Goal: Task Accomplishment & Management: Use online tool/utility

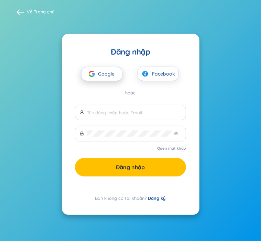
click at [105, 75] on span "Google" at bounding box center [108, 74] width 20 height 13
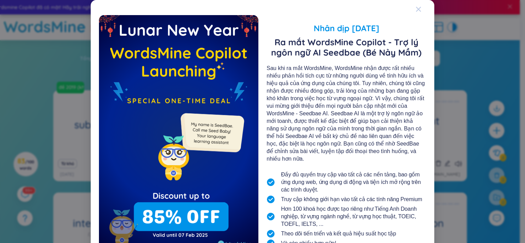
click at [260, 11] on icon "Close" at bounding box center [418, 9] width 5 height 5
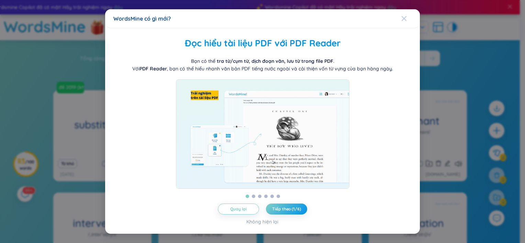
click at [260, 18] on div "Close" at bounding box center [403, 18] width 5 height 19
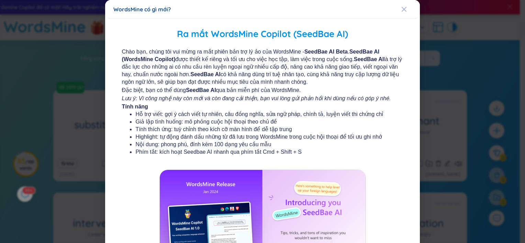
click at [260, 11] on div "WordsMine có gì mới?" at bounding box center [262, 9] width 299 height 8
click at [260, 7] on icon "Close" at bounding box center [404, 9] width 5 height 5
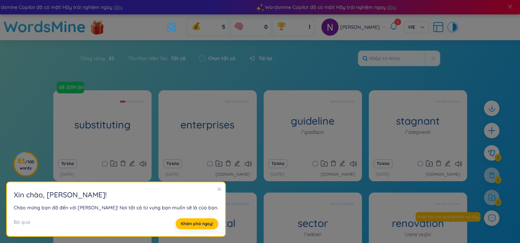
click at [217, 190] on icon "close" at bounding box center [219, 189] width 5 height 5
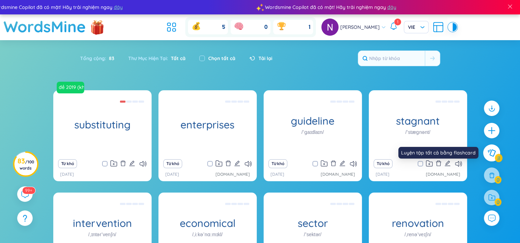
click at [260, 157] on button at bounding box center [491, 153] width 17 height 17
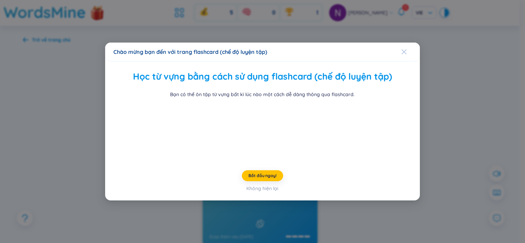
click at [260, 43] on div "Close" at bounding box center [403, 52] width 5 height 19
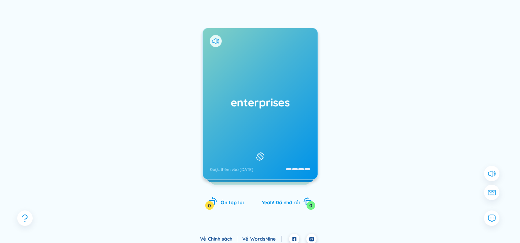
scroll to position [69, 0]
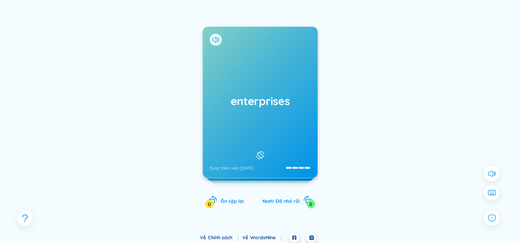
click at [260, 118] on div "enterprises Được thêm vào 16/5/2023" at bounding box center [260, 102] width 115 height 151
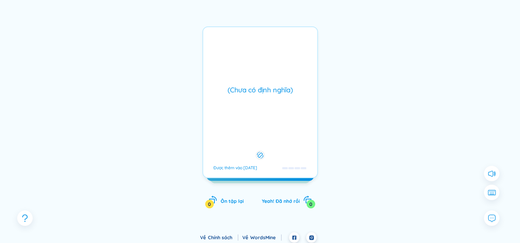
click at [260, 119] on div "(Chưa có định nghĩa) Được thêm vào 16/5/2023" at bounding box center [259, 102] width 115 height 152
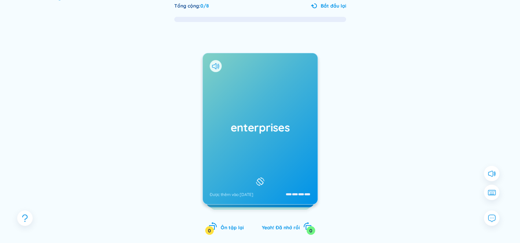
scroll to position [0, 0]
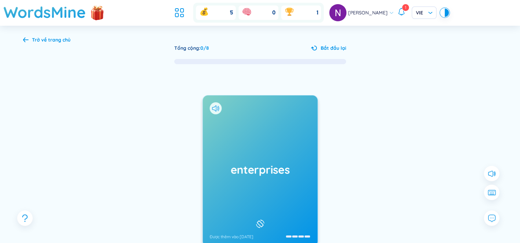
click at [33, 38] on div "Trở về trang chủ" at bounding box center [51, 40] width 38 height 8
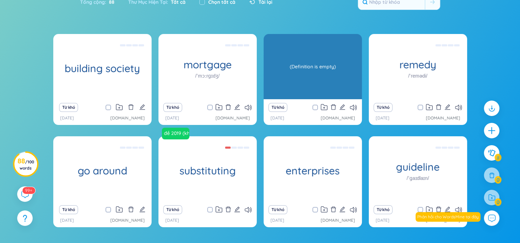
scroll to position [69, 0]
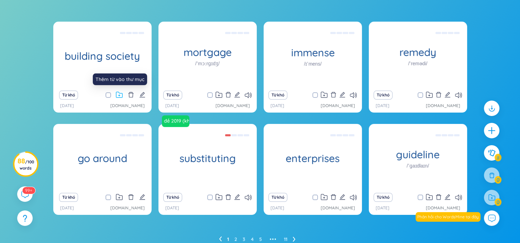
click at [120, 94] on icon at bounding box center [119, 95] width 7 height 7
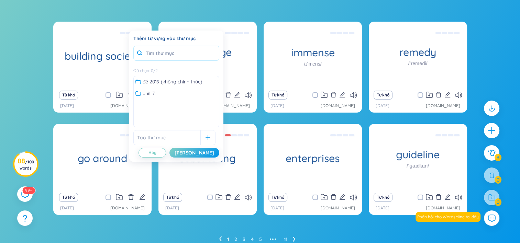
click at [171, 54] on input "text" at bounding box center [176, 53] width 86 height 15
click at [171, 132] on input "text" at bounding box center [166, 137] width 67 height 15
click at [172, 137] on input "text" at bounding box center [166, 137] width 67 height 15
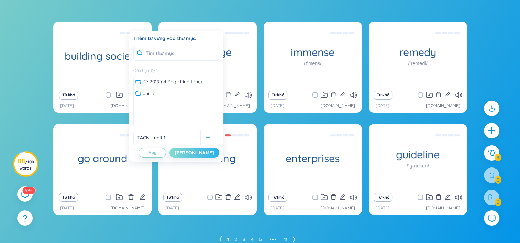
type input "TACN - unit 1"
click at [209, 154] on div "[PERSON_NAME]" at bounding box center [195, 153] width 40 height 8
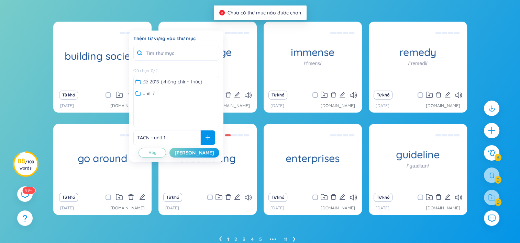
click at [205, 138] on icon at bounding box center [207, 137] width 5 height 5
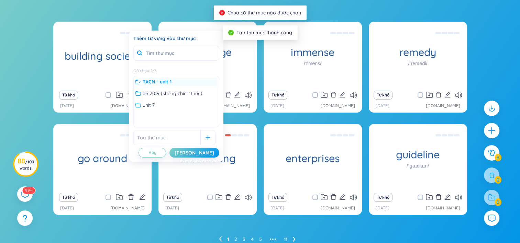
click at [158, 84] on span "TACN - unit 1" at bounding box center [157, 82] width 29 height 8
click at [165, 80] on span "TACN - unit 1" at bounding box center [157, 82] width 28 height 8
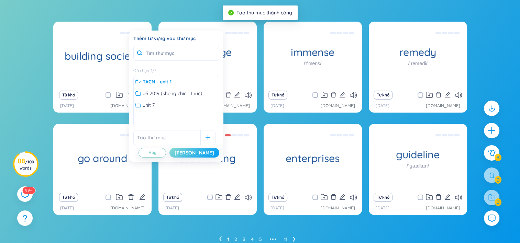
click at [201, 151] on button "[PERSON_NAME]" at bounding box center [194, 153] width 50 height 10
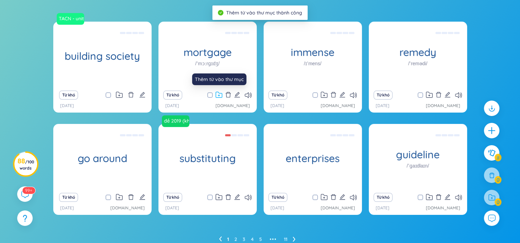
click at [219, 96] on icon at bounding box center [218, 95] width 7 height 7
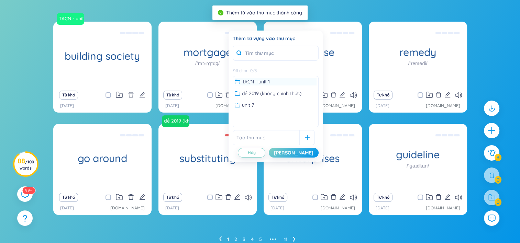
click at [272, 79] on div "TACN - unit 1" at bounding box center [276, 82] width 82 height 8
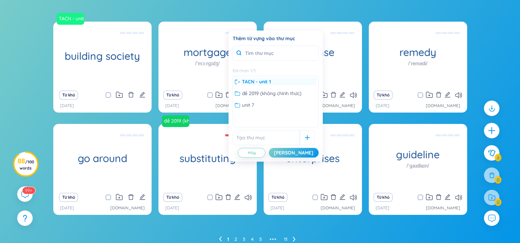
drag, startPoint x: 274, startPoint y: 81, endPoint x: 268, endPoint y: 81, distance: 5.8
click at [268, 81] on span "TACN - unit 1" at bounding box center [256, 82] width 29 height 8
click at [266, 81] on span "TACN - unit 1" at bounding box center [256, 82] width 28 height 8
click at [303, 154] on div "[PERSON_NAME]" at bounding box center [294, 153] width 40 height 8
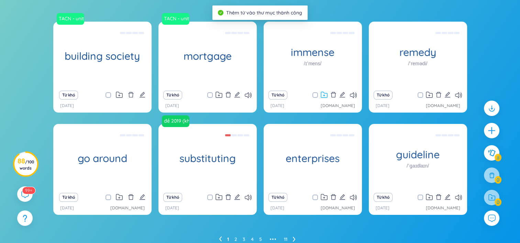
click at [326, 97] on icon at bounding box center [324, 95] width 7 height 7
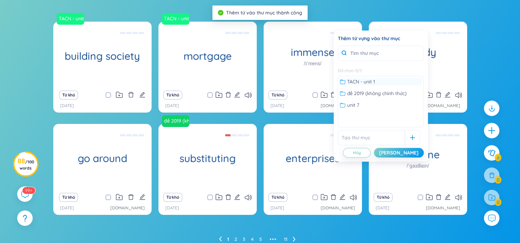
click at [358, 84] on span "TACN - unit 1" at bounding box center [361, 82] width 28 height 8
click at [406, 151] on div "[PERSON_NAME]" at bounding box center [399, 153] width 40 height 8
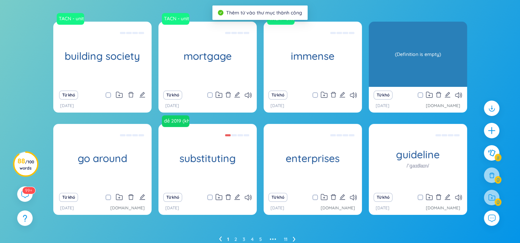
click at [444, 69] on div "remedy /ˈremədi/ (Definition is empty)" at bounding box center [418, 54] width 98 height 65
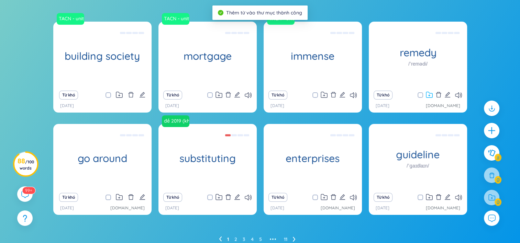
click at [428, 96] on icon at bounding box center [429, 95] width 7 height 7
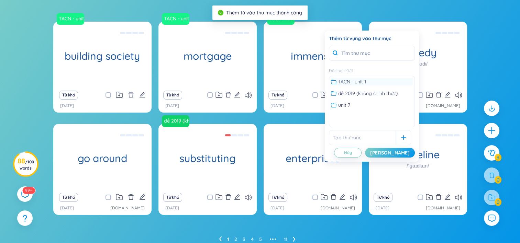
click at [370, 79] on div "TACN - unit 1" at bounding box center [372, 82] width 82 height 8
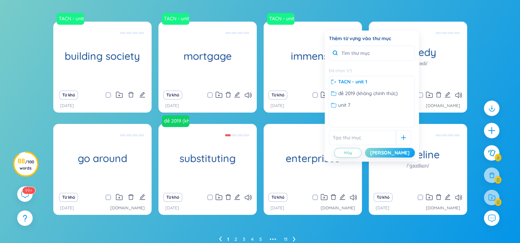
click at [396, 151] on button "[PERSON_NAME]" at bounding box center [390, 153] width 50 height 10
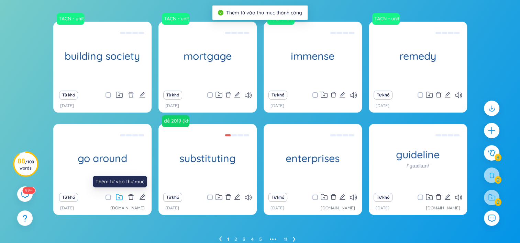
click at [121, 198] on icon at bounding box center [119, 197] width 7 height 7
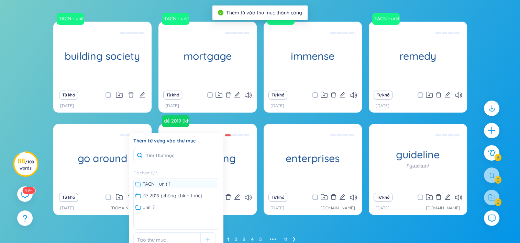
click at [165, 181] on span "TACN - unit 1" at bounding box center [157, 184] width 28 height 8
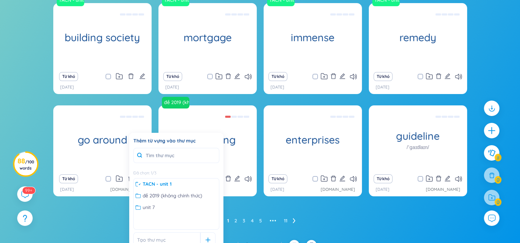
scroll to position [98, 0]
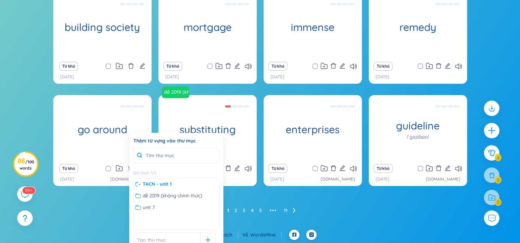
click at [89, 199] on div "TACN - unit 1 building society hội tín dụng xây dựng Từ khó 30/8/2025 TACN - un…" at bounding box center [260, 104] width 414 height 223
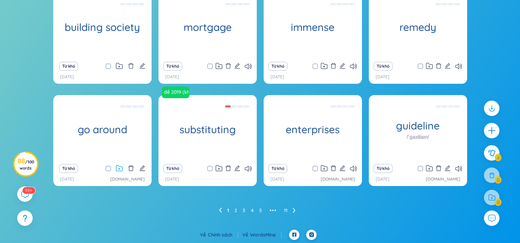
click at [118, 169] on icon at bounding box center [119, 168] width 7 height 7
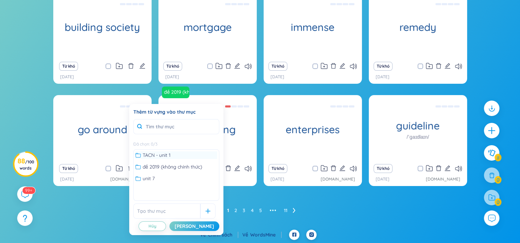
click at [162, 158] on span "TACN - unit 1" at bounding box center [157, 156] width 28 height 8
click at [212, 223] on button "[PERSON_NAME]" at bounding box center [194, 227] width 50 height 10
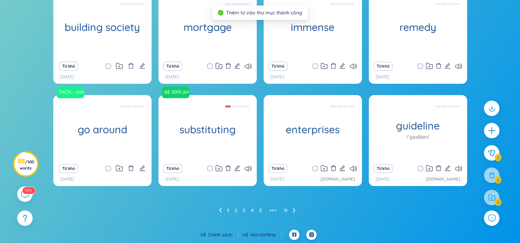
click at [81, 178] on div "[DATE]" at bounding box center [102, 179] width 85 height 7
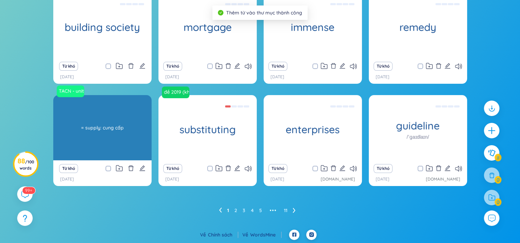
click at [96, 138] on div "TACN - unit 1 go around = supply: cung cấp" at bounding box center [102, 127] width 98 height 65
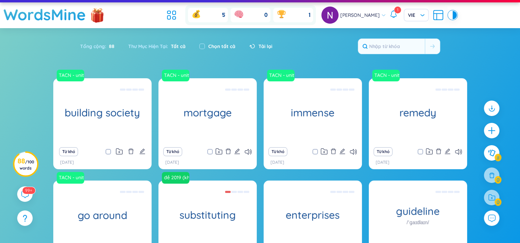
scroll to position [0, 0]
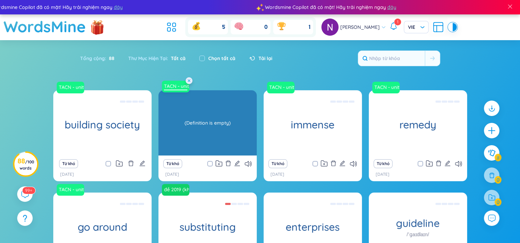
click at [173, 86] on link "TACN - unit 1" at bounding box center [175, 86] width 29 height 7
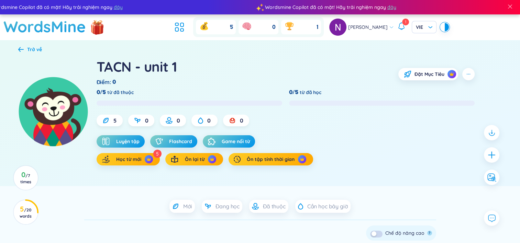
click at [158, 62] on div "TACN - unit 1" at bounding box center [137, 66] width 81 height 19
click at [162, 68] on div "TACN - unit 1" at bounding box center [137, 66] width 81 height 19
click at [467, 74] on icon "button" at bounding box center [468, 73] width 5 height 5
click at [122, 62] on div "TACN - unit 1" at bounding box center [137, 66] width 81 height 19
click at [124, 67] on div "TACN - unit 1" at bounding box center [137, 66] width 81 height 19
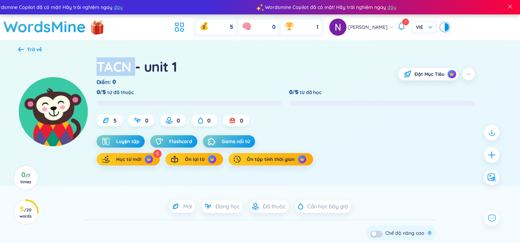
click at [124, 66] on div "TACN - unit 1" at bounding box center [137, 66] width 81 height 19
click at [241, 74] on div "TACN - unit 1 Điểm : 0 Đặt Mục Tiêu" at bounding box center [286, 71] width 378 height 29
click at [22, 48] on icon at bounding box center [20, 49] width 5 height 5
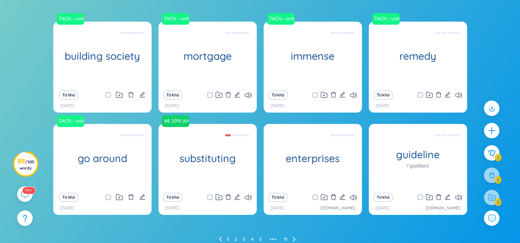
scroll to position [98, 0]
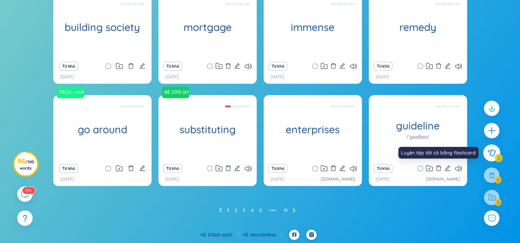
click at [491, 156] on icon at bounding box center [491, 153] width 8 height 8
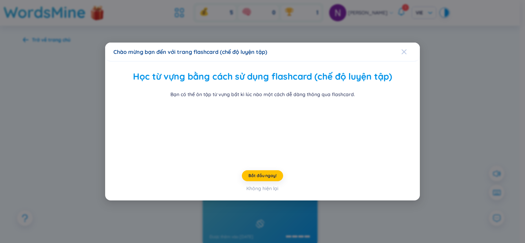
click at [401, 49] on icon "Close" at bounding box center [403, 51] width 5 height 5
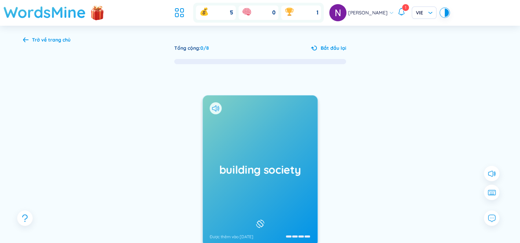
click at [70, 7] on h1 "WordsMine" at bounding box center [44, 12] width 82 height 24
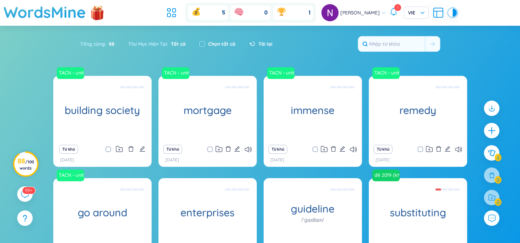
click at [24, 168] on span "/ 100 words" at bounding box center [27, 164] width 14 height 11
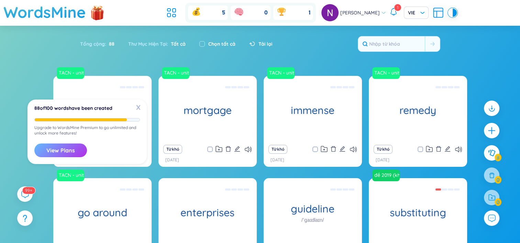
click at [72, 152] on button "View Plans" at bounding box center [60, 151] width 53 height 14
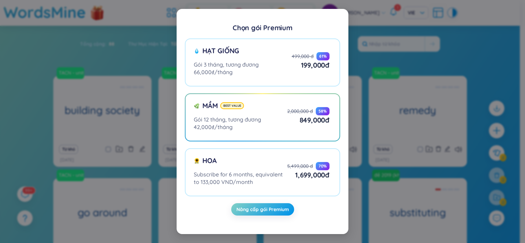
click at [381, 69] on div "Chọn gói Premium Hạt giống Gói 3 tháng, tương đương 66,000₫/tháng 499,000 đ 61 …" at bounding box center [262, 121] width 525 height 243
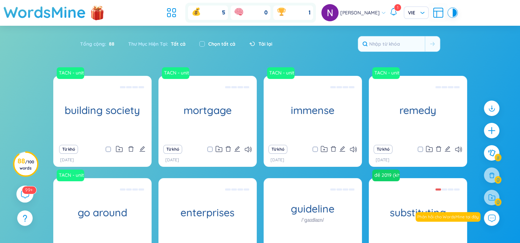
click at [22, 193] on icon at bounding box center [25, 194] width 8 height 8
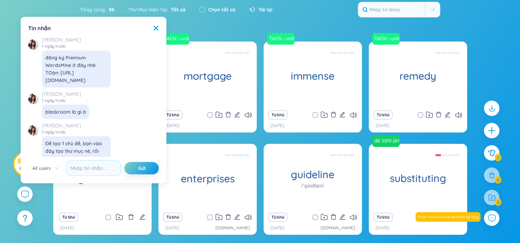
scroll to position [7962, 0]
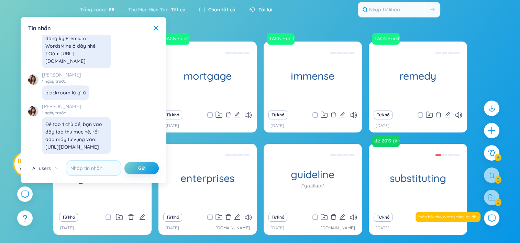
drag, startPoint x: 259, startPoint y: 143, endPoint x: 256, endPoint y: 141, distance: 3.7
click at [257, 142] on div "TACN - unit 1 building society hội tín dụng xây dựng Từ khó 30/8/2025 TACN - un…" at bounding box center [260, 143] width 414 height 202
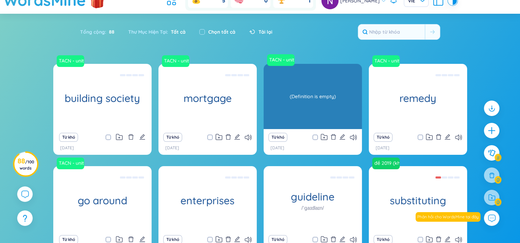
scroll to position [0, 0]
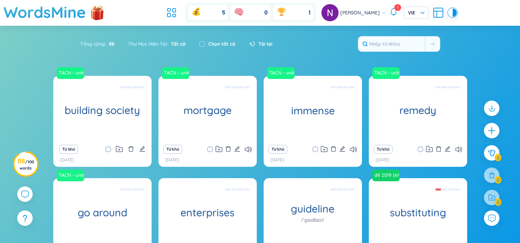
click at [391, 12] on icon at bounding box center [393, 12] width 8 height 8
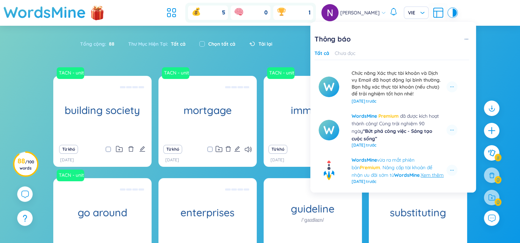
click at [392, 12] on icon at bounding box center [393, 12] width 8 height 8
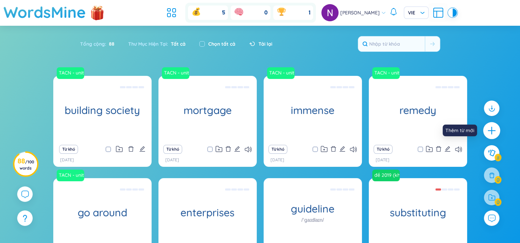
click at [491, 130] on icon "plus" at bounding box center [491, 131] width 1 height 8
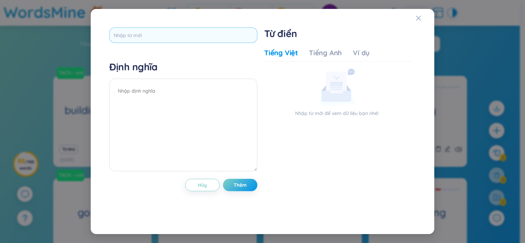
click at [164, 37] on input "text" at bounding box center [183, 34] width 148 height 15
click at [326, 54] on div "Tiếng Anh" at bounding box center [325, 53] width 33 height 10
click at [359, 56] on div "Ví dụ" at bounding box center [361, 53] width 17 height 10
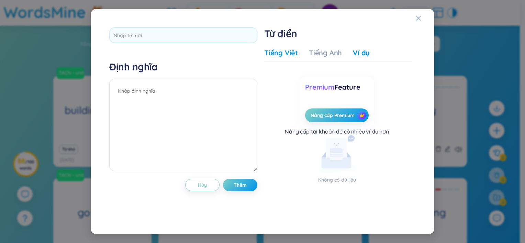
click at [284, 53] on div "Tiếng Việt" at bounding box center [281, 53] width 34 height 10
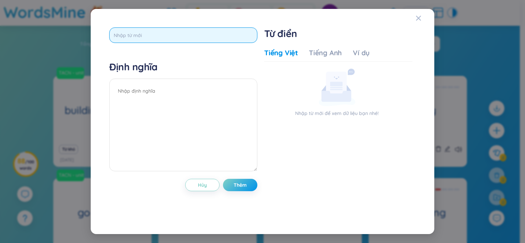
click at [172, 32] on input "text" at bounding box center [183, 34] width 148 height 15
type input "rent out"
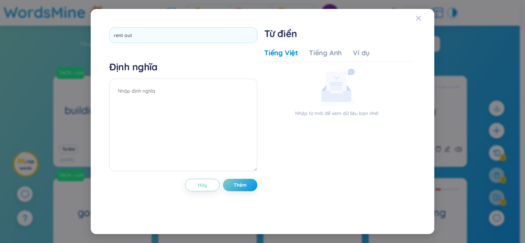
click at [172, 76] on div "Định nghĩa" at bounding box center [183, 117] width 148 height 113
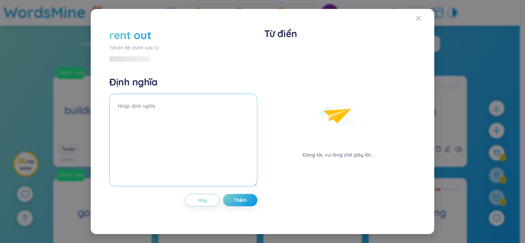
click at [177, 101] on textarea at bounding box center [183, 140] width 148 height 93
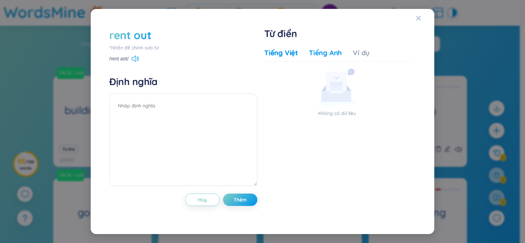
click at [316, 53] on div "Tiếng Anh" at bounding box center [325, 53] width 33 height 10
click at [360, 53] on div "Ví dụ" at bounding box center [361, 53] width 17 height 10
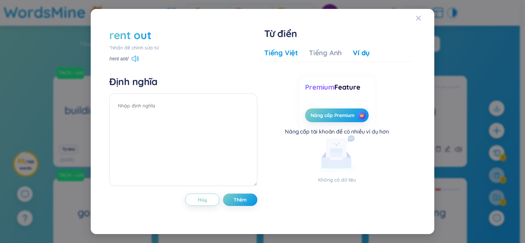
click at [280, 57] on div "Tiếng Việt" at bounding box center [281, 53] width 34 height 10
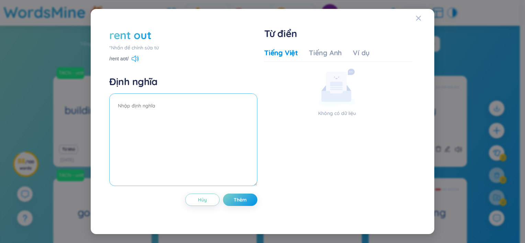
click at [169, 111] on textarea at bounding box center [183, 139] width 148 height 93
drag, startPoint x: 149, startPoint y: 35, endPoint x: 110, endPoint y: 31, distance: 39.7
click at [110, 31] on div "rent out" at bounding box center [130, 34] width 42 height 15
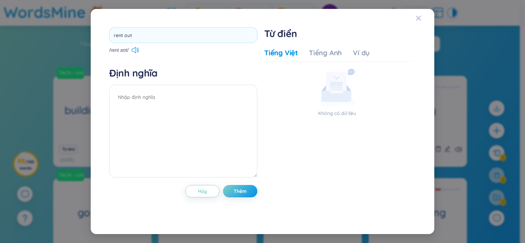
drag, startPoint x: 132, startPoint y: 33, endPoint x: 108, endPoint y: 33, distance: 24.4
click at [108, 33] on div "rent out /rent aʊt/ Định nghĩa Hủy Thêm Từ điển Tiếng Việt Tiếng Anh Ví dụ Khôn…" at bounding box center [262, 121] width 313 height 195
click at [147, 98] on textarea at bounding box center [183, 131] width 148 height 93
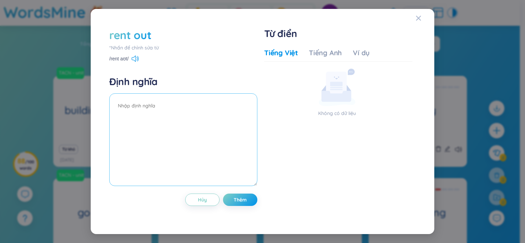
click at [147, 105] on textarea at bounding box center [183, 139] width 148 height 93
type textarea "cho thuê"
click at [245, 200] on span "Thêm" at bounding box center [240, 200] width 13 height 7
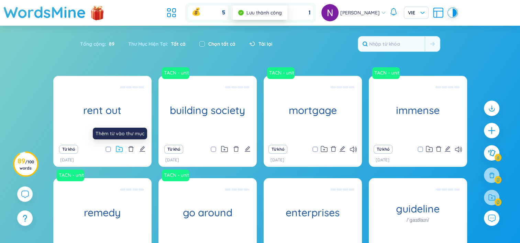
click at [120, 149] on icon at bounding box center [120, 150] width 2 height 2
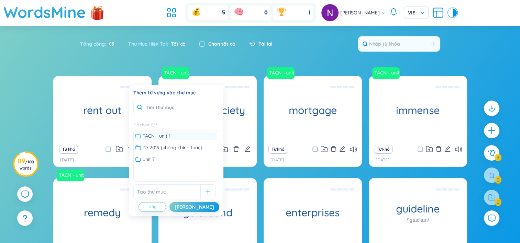
click at [157, 133] on span "TACN - unit 1" at bounding box center [157, 136] width 28 height 8
click at [209, 206] on div "[PERSON_NAME]" at bounding box center [195, 207] width 40 height 8
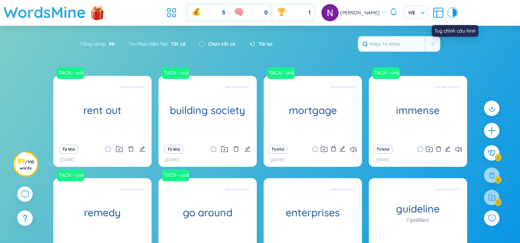
click at [439, 12] on icon at bounding box center [438, 13] width 12 height 12
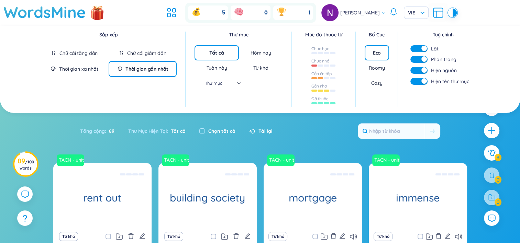
click at [376, 67] on div "Roomy" at bounding box center [377, 68] width 16 height 7
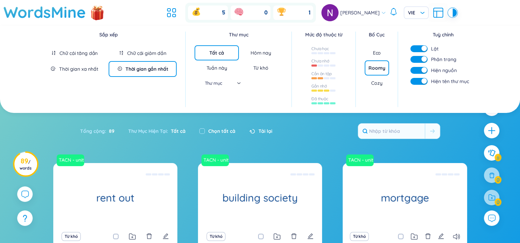
click at [374, 54] on div "Eco" at bounding box center [377, 52] width 8 height 7
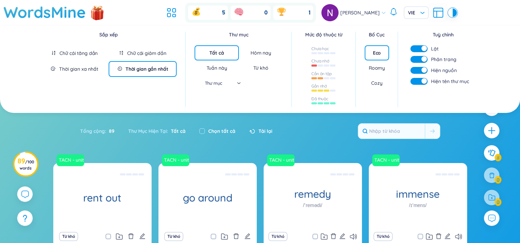
click at [376, 82] on div "Cozy" at bounding box center [376, 83] width 11 height 7
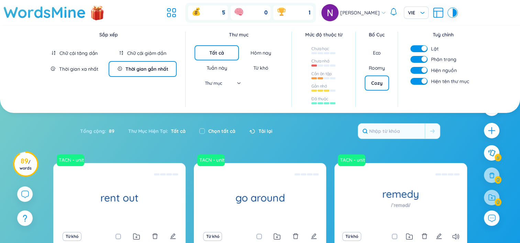
click at [380, 65] on div "Roomy" at bounding box center [377, 68] width 16 height 7
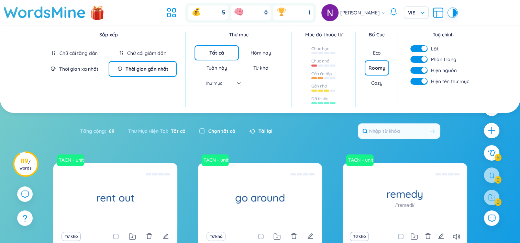
click at [379, 49] on div "Eco" at bounding box center [377, 52] width 8 height 7
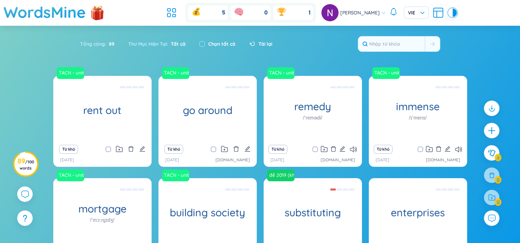
click at [326, 127] on section "Sắp xếp Chữ cái tăng dần Chữ cái giảm dần Thời gian xa nhất Thời gian gần nhất …" at bounding box center [260, 169] width 520 height 287
click at [339, 55] on div "Tổng cộng : 89 Thư Mục Hiện Tại : Tất cả Chọn tất cả Tải lại" at bounding box center [260, 48] width 429 height 30
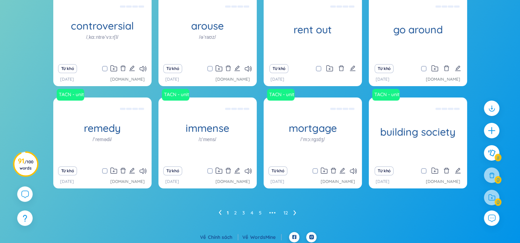
scroll to position [98, 0]
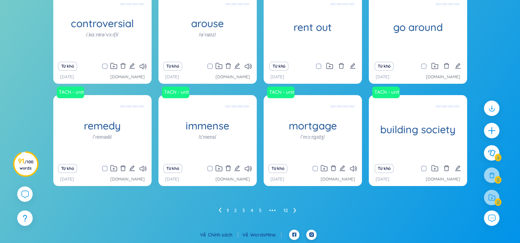
click at [295, 212] on icon at bounding box center [294, 210] width 3 height 5
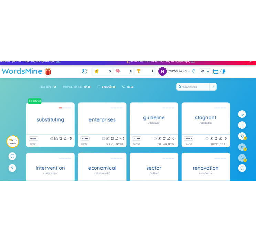
scroll to position [0, 0]
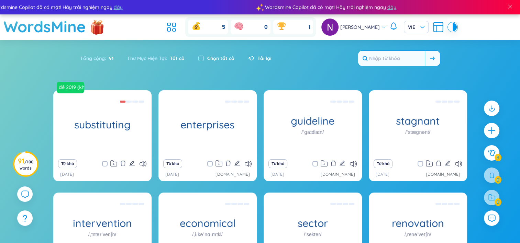
click at [388, 55] on input "text" at bounding box center [391, 58] width 67 height 15
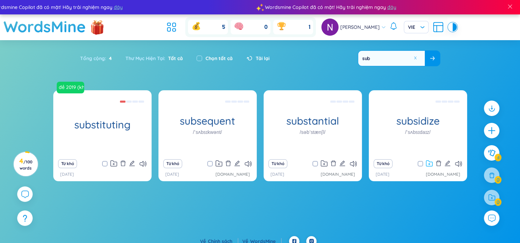
type input "sub"
click at [428, 163] on icon at bounding box center [429, 163] width 7 height 7
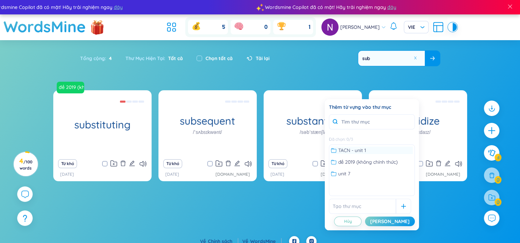
click at [356, 150] on span "TACN - unit 1" at bounding box center [352, 151] width 28 height 8
click at [401, 220] on div "[PERSON_NAME]" at bounding box center [390, 222] width 40 height 8
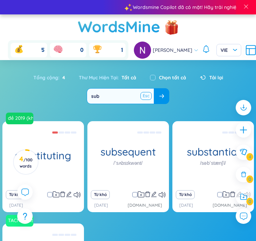
click at [144, 99] on button at bounding box center [146, 96] width 10 height 9
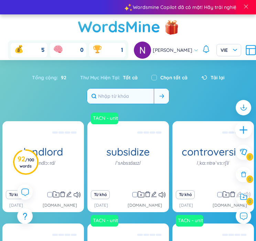
click at [241, 127] on icon "plus" at bounding box center [243, 130] width 10 height 10
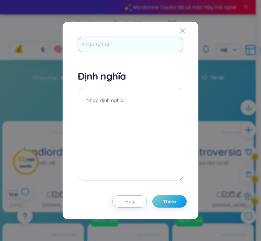
click at [110, 44] on input "text" at bounding box center [130, 44] width 105 height 15
type input "furnished"
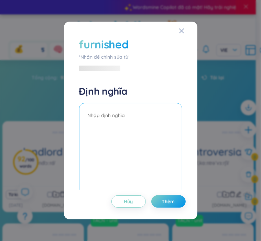
click at [126, 126] on textarea at bounding box center [130, 149] width 103 height 93
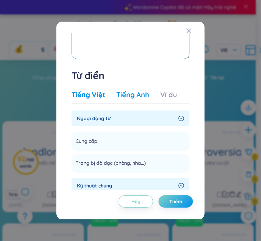
scroll to position [78, 0]
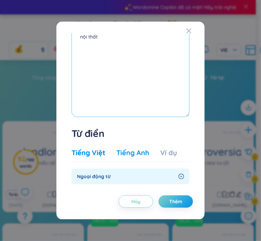
click at [128, 93] on textarea "nội thất" at bounding box center [130, 70] width 118 height 93
type textarea "nội thất"
click at [133, 149] on div "Tiếng Anh" at bounding box center [132, 153] width 33 height 10
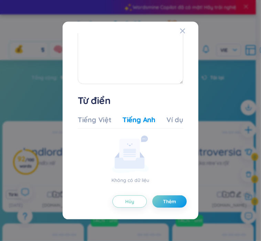
scroll to position [113, 0]
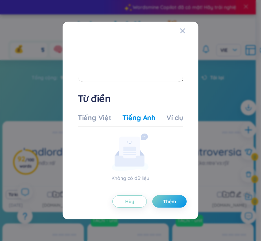
click at [169, 123] on div "Tiếng Việt Tiếng Anh Ví dụ" at bounding box center [130, 120] width 105 height 14
click at [169, 118] on div "Ví dụ" at bounding box center [174, 118] width 17 height 10
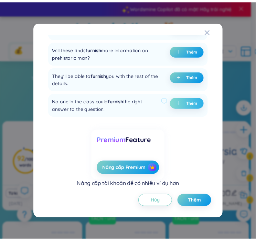
scroll to position [395, 0]
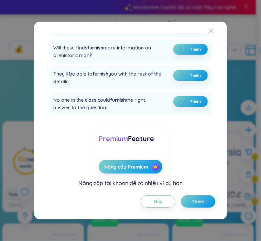
click at [211, 30] on icon "Close" at bounding box center [211, 31] width 5 height 5
